Goal: Task Accomplishment & Management: Use online tool/utility

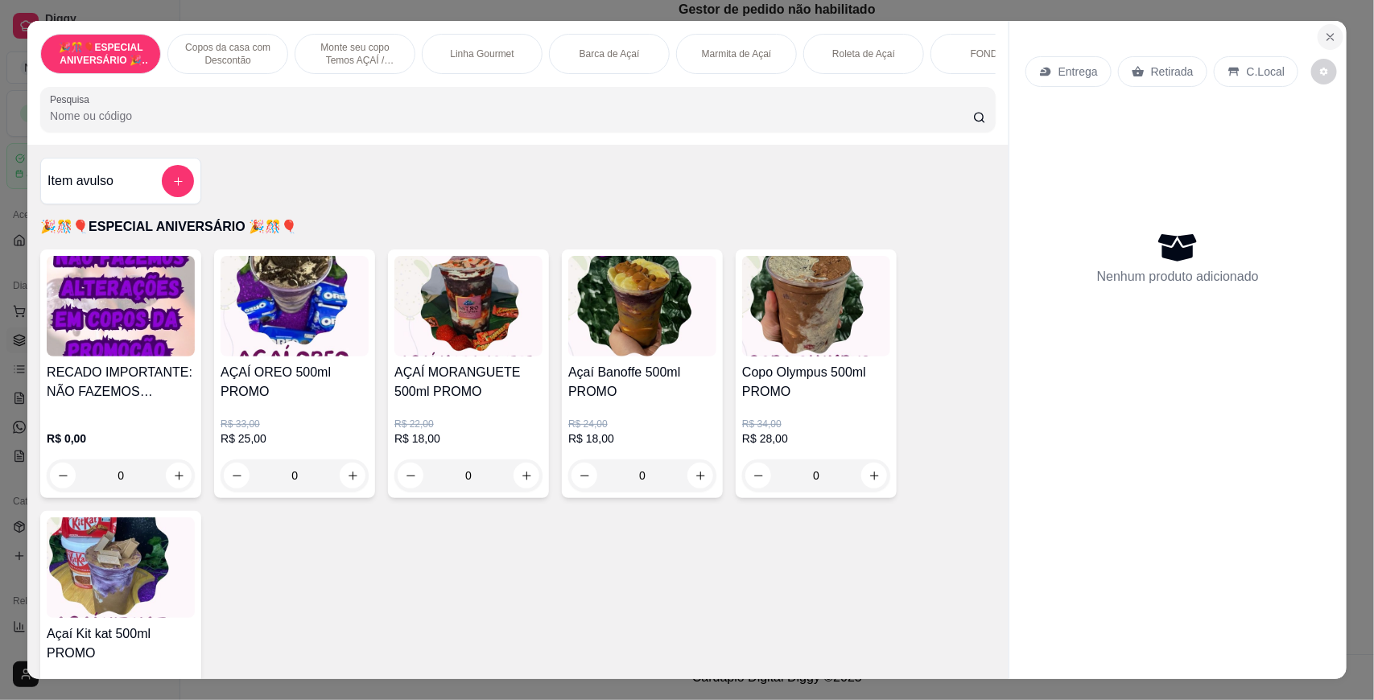
click at [1327, 31] on icon "Close" at bounding box center [1330, 37] width 13 height 13
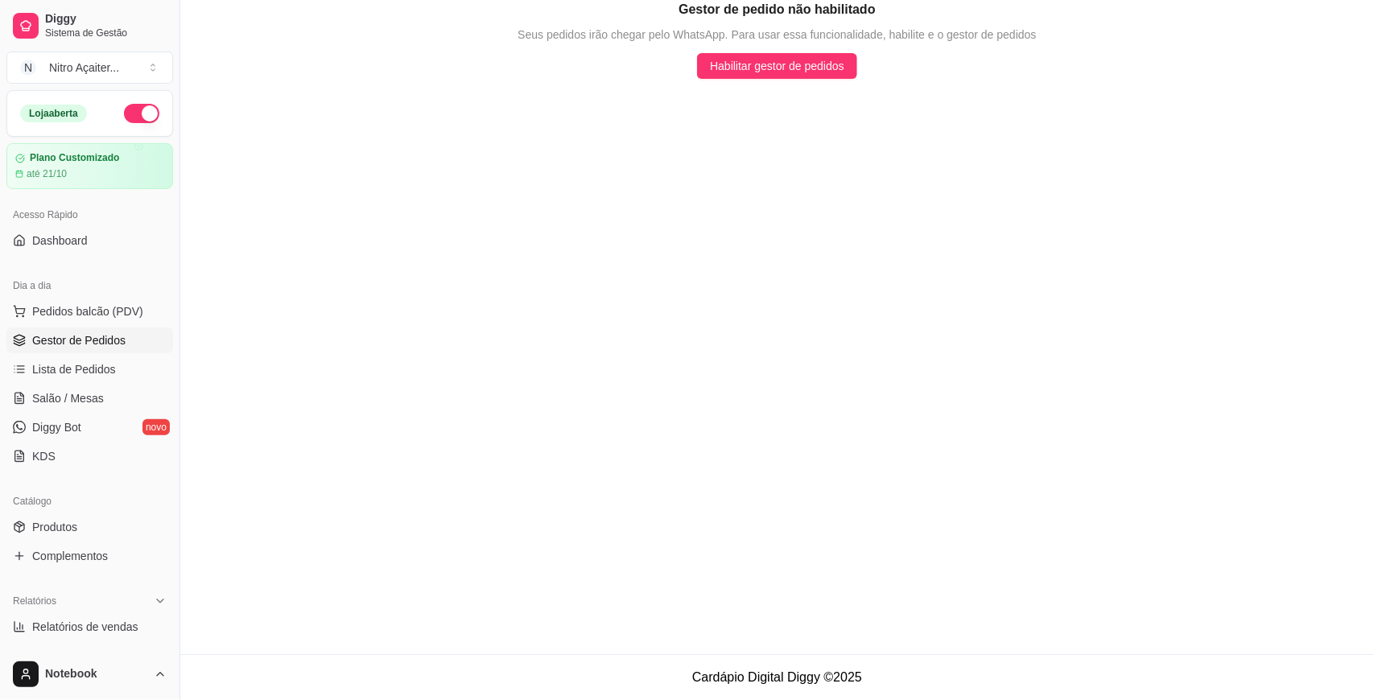
click at [106, 350] on link "Gestor de Pedidos" at bounding box center [89, 341] width 167 height 26
click at [105, 370] on span "Lista de Pedidos" at bounding box center [74, 369] width 84 height 16
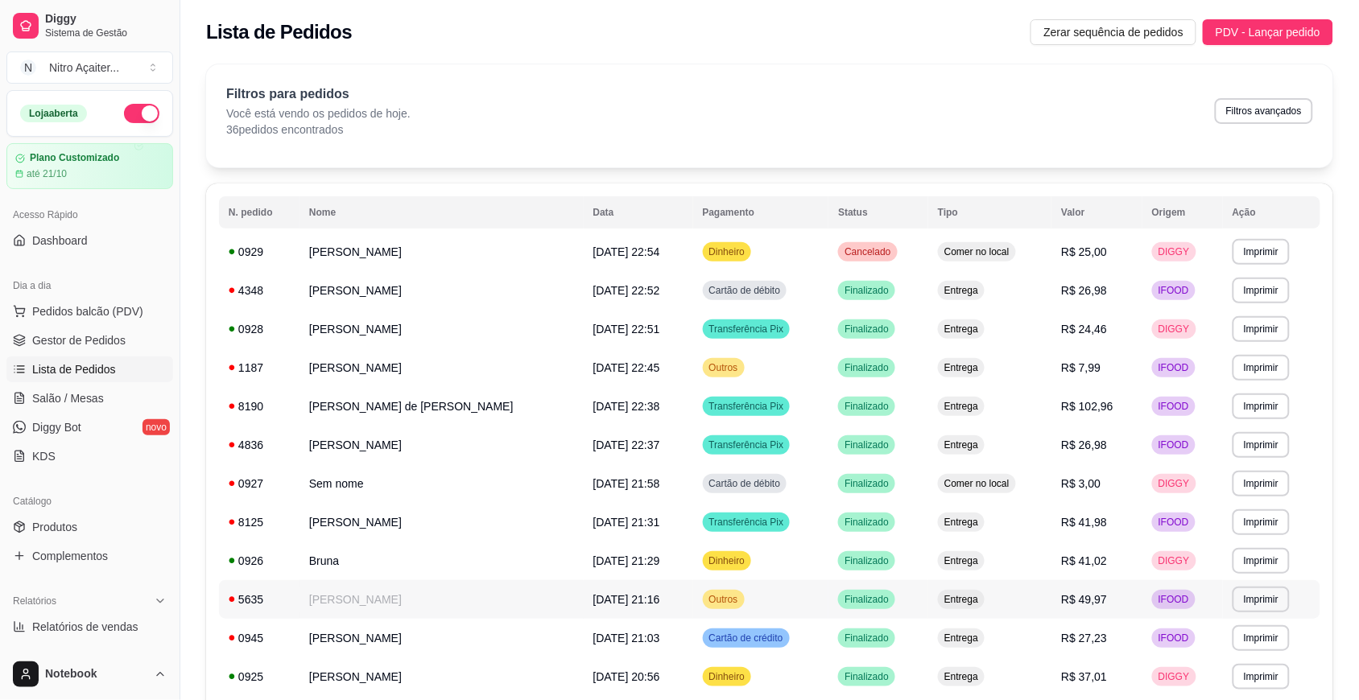
scroll to position [101, 0]
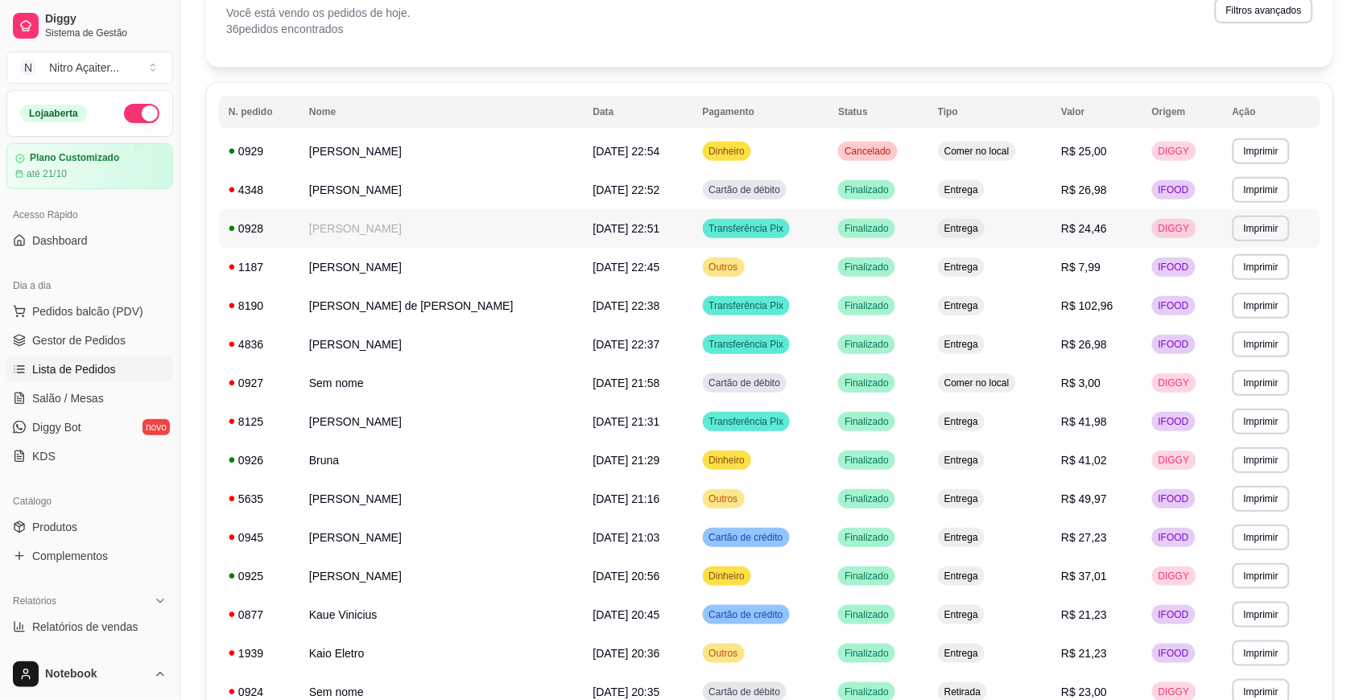
click at [610, 230] on span "[DATE] 22:51" at bounding box center [626, 228] width 67 height 13
click at [130, 626] on span "Relatórios de vendas" at bounding box center [85, 627] width 106 height 16
select select "ALL"
select select "0"
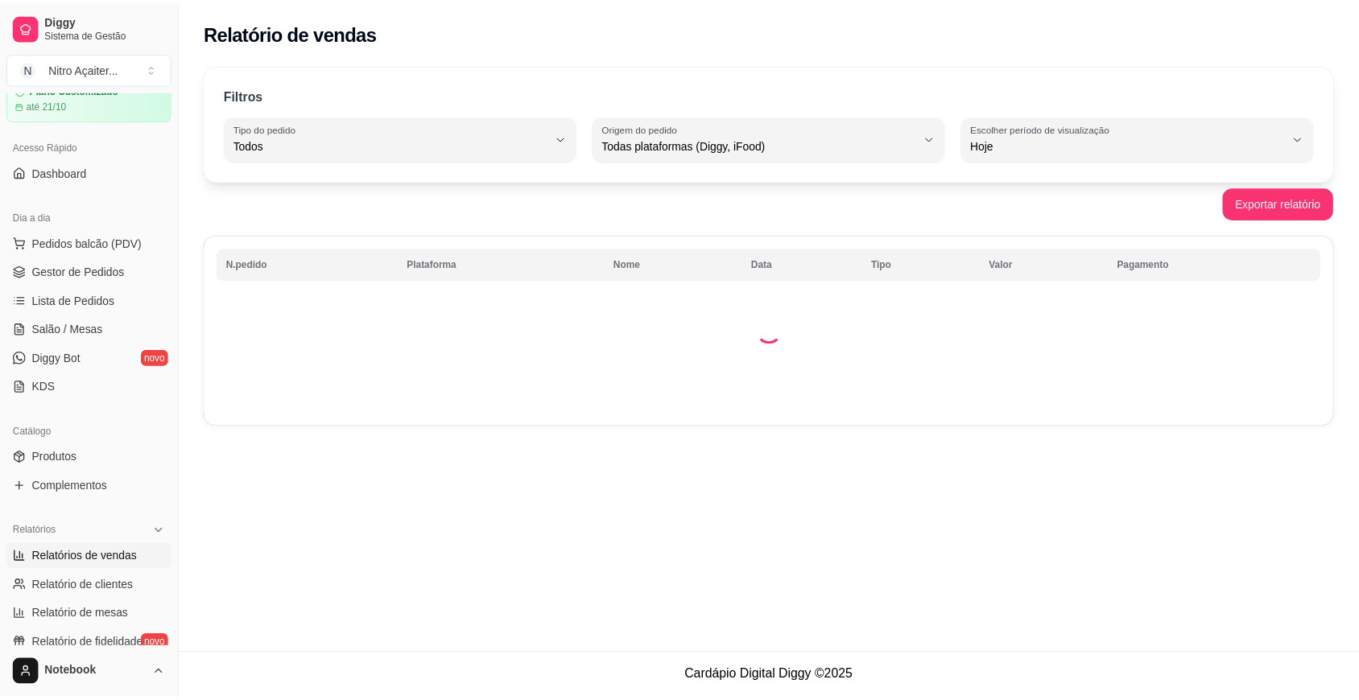
scroll to position [101, 0]
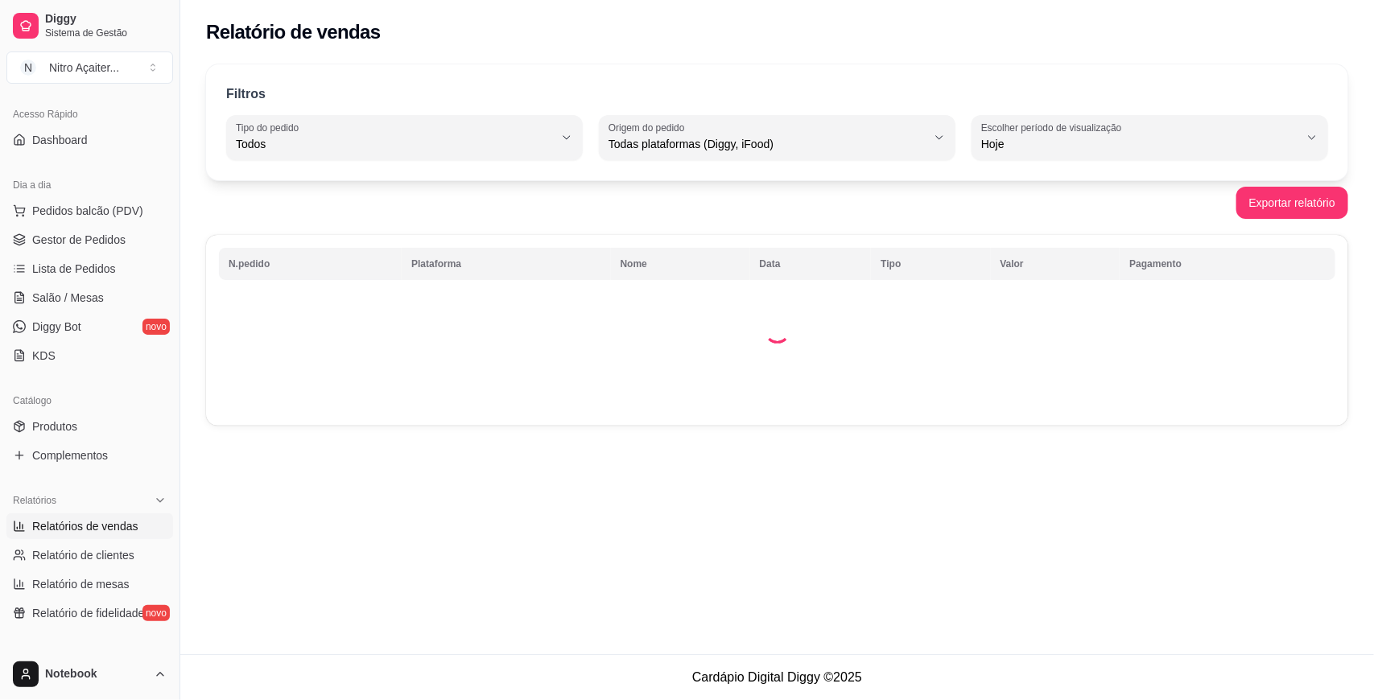
click at [821, 122] on div "Todas plataformas (Diggy, iFood)" at bounding box center [768, 138] width 318 height 32
click at [807, 151] on span "Todas plataformas (Diggy, iFood)" at bounding box center [768, 144] width 318 height 16
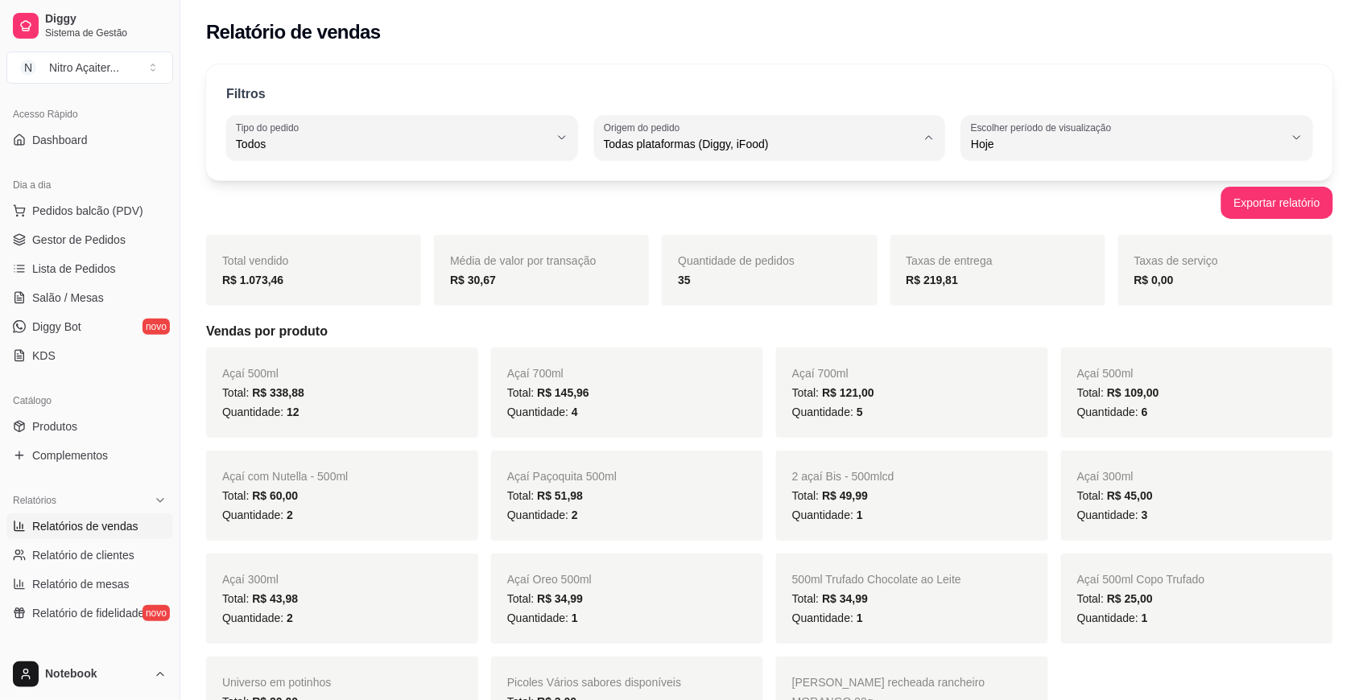
click at [658, 204] on span "Diggy" at bounding box center [761, 208] width 297 height 15
type input "DIGGY"
select select "DIGGY"
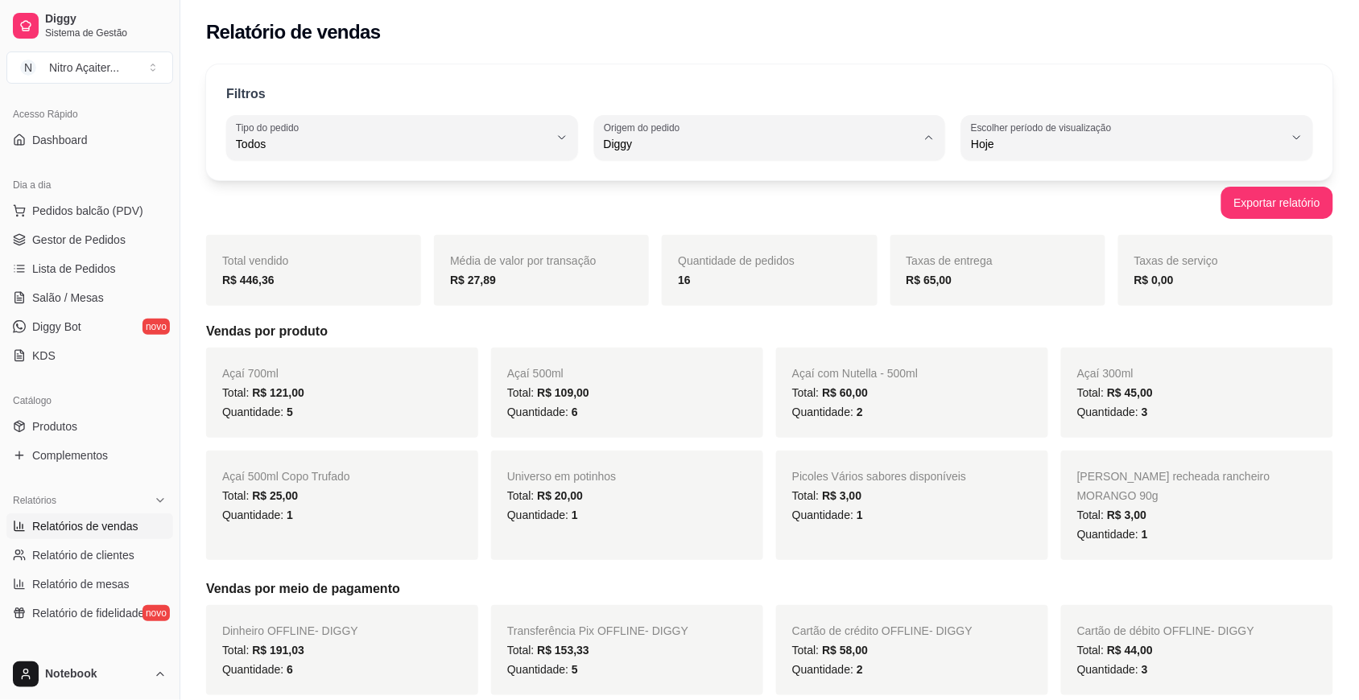
click at [699, 64] on div "Filtros ALL Tipo do pedido Todos Entrega Retirada Mesa Consumo local Tipo do pe…" at bounding box center [769, 122] width 1127 height 116
